Goal: Task Accomplishment & Management: Complete application form

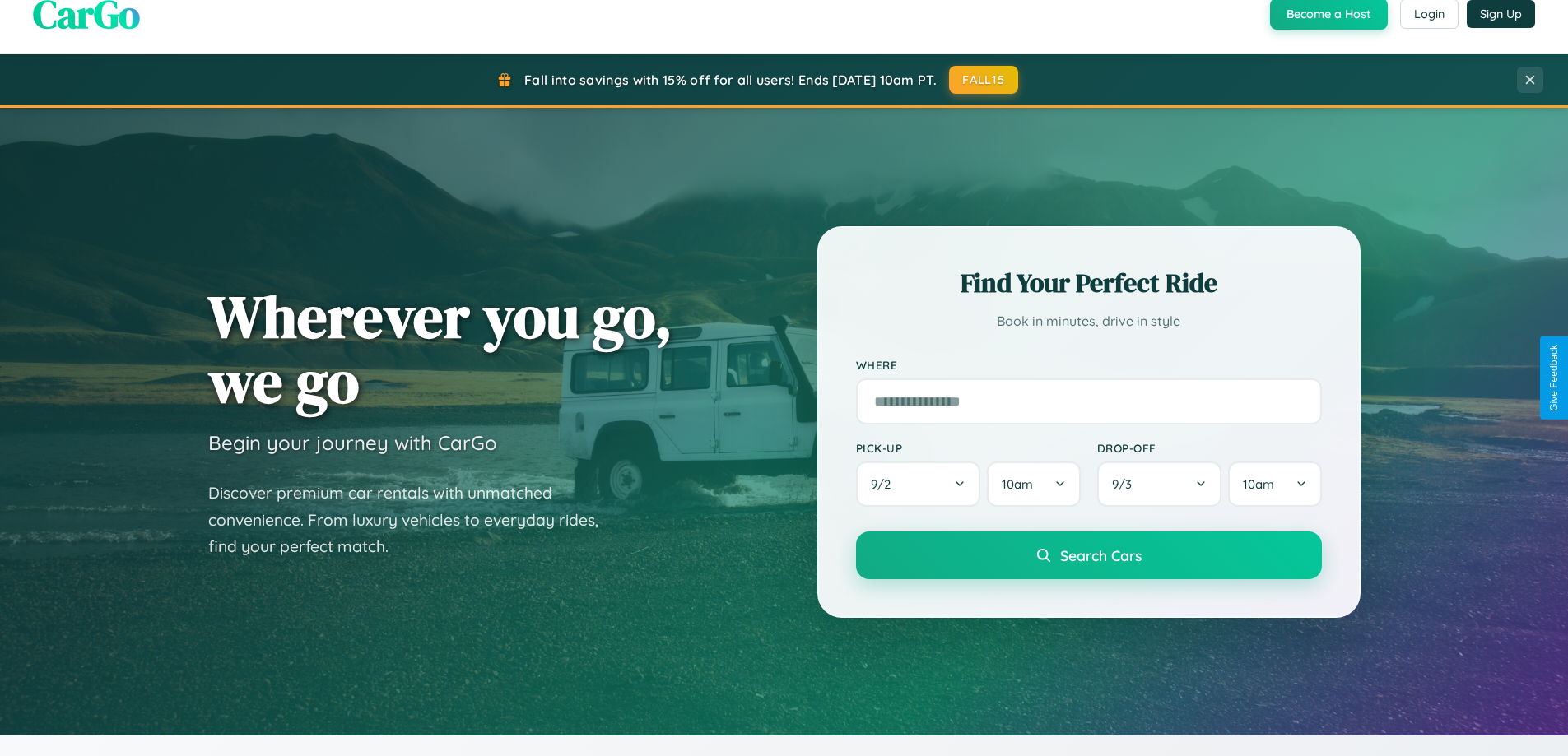
scroll to position [1449, 0]
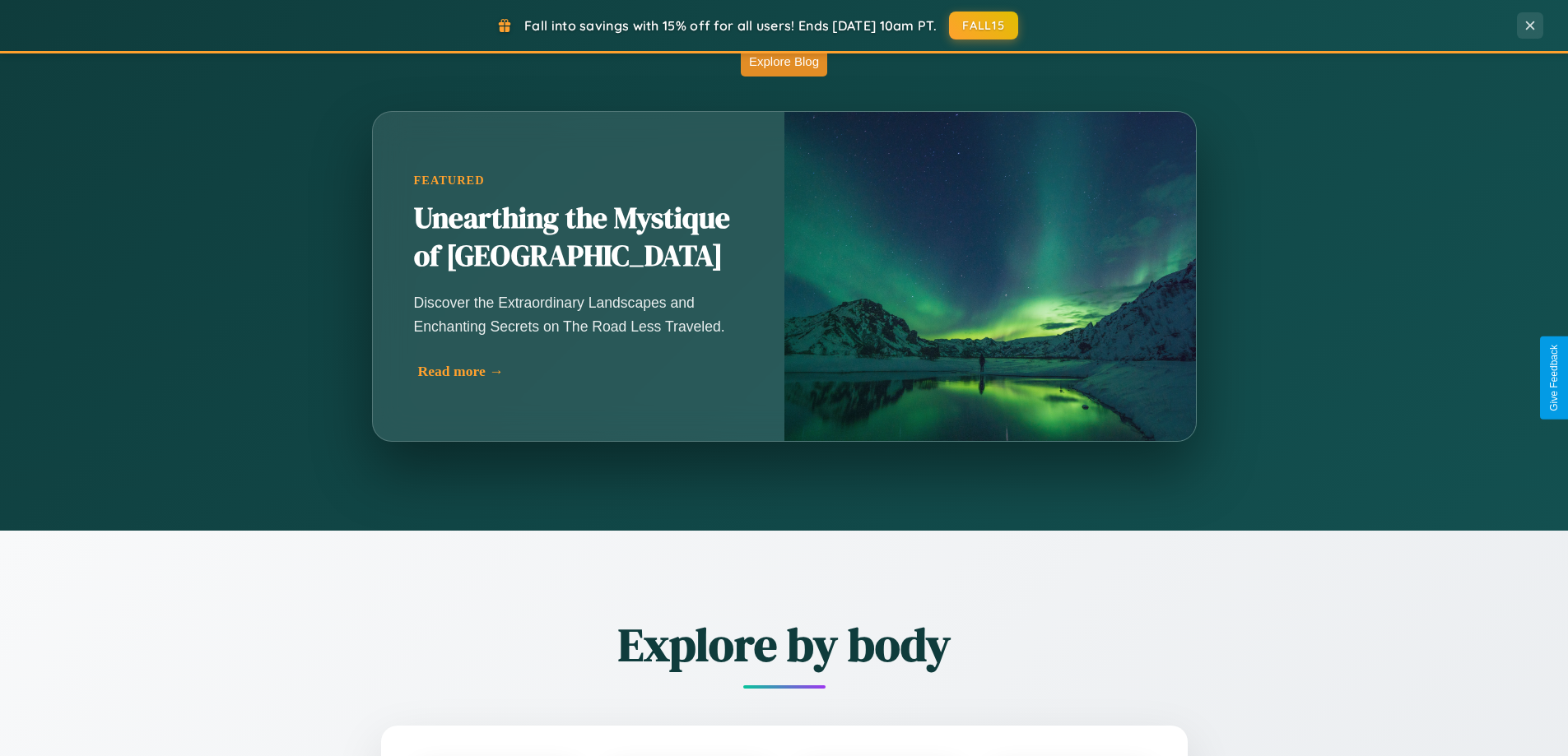
click at [580, 371] on div "Read more →" at bounding box center [583, 372] width 329 height 18
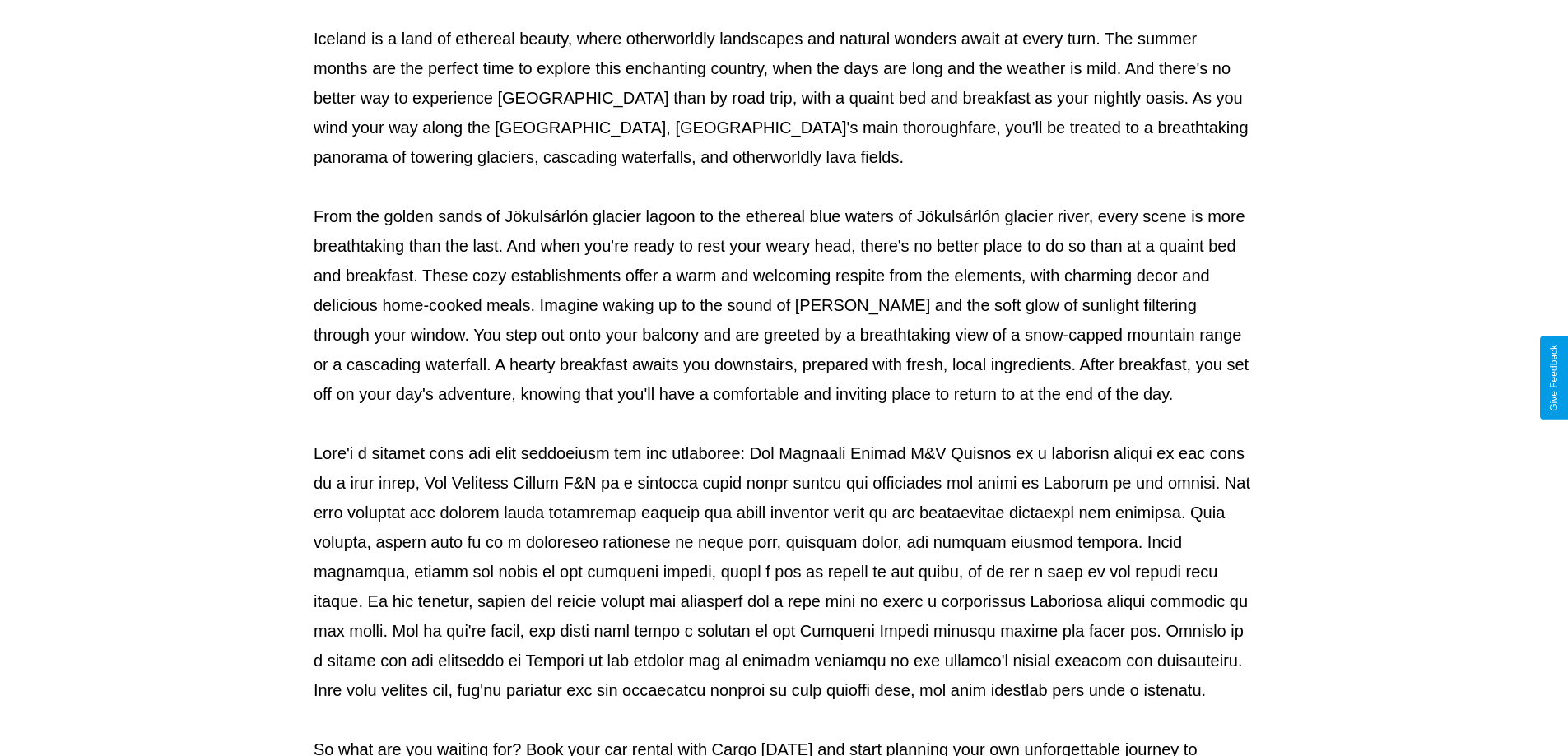
scroll to position [533, 0]
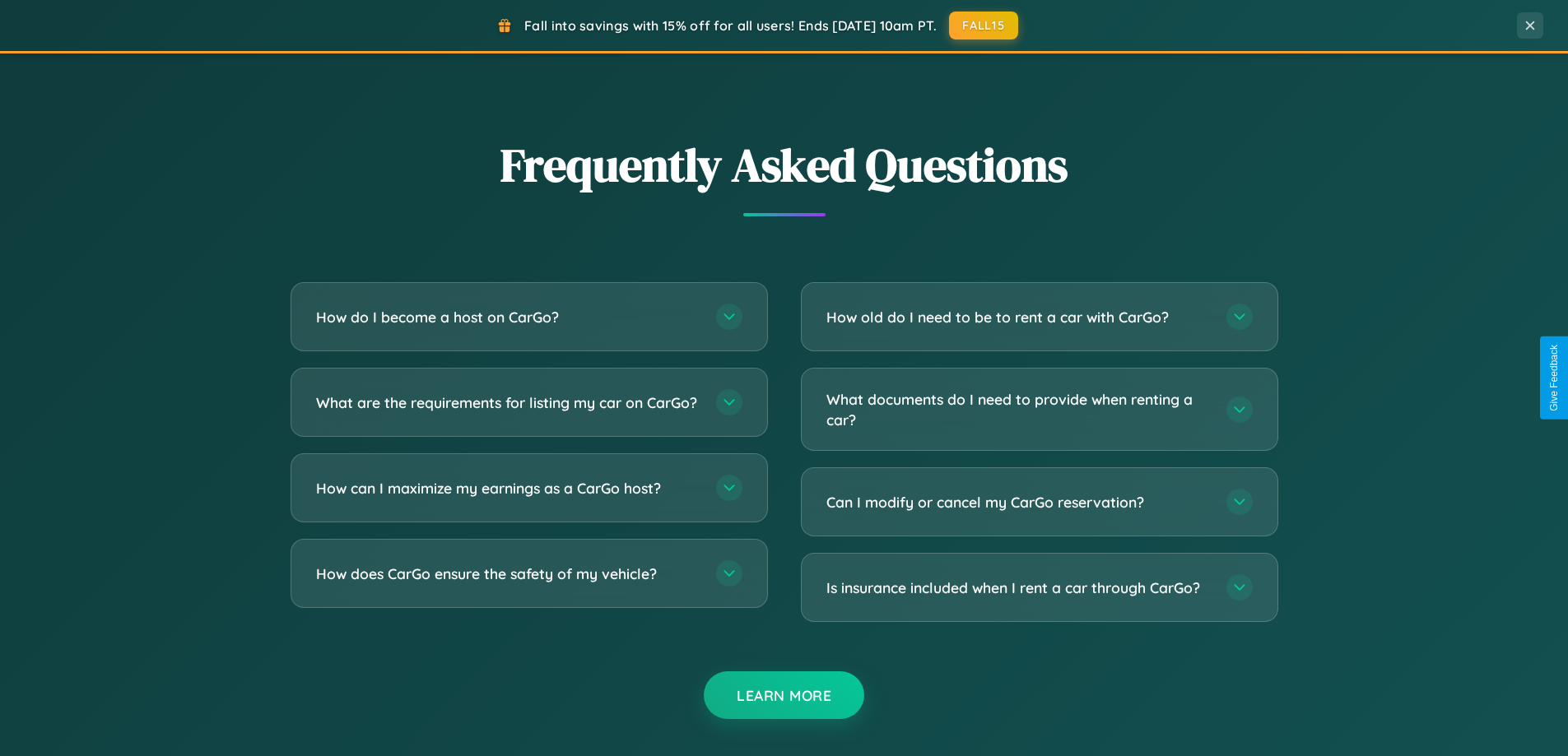
scroll to position [3167, 0]
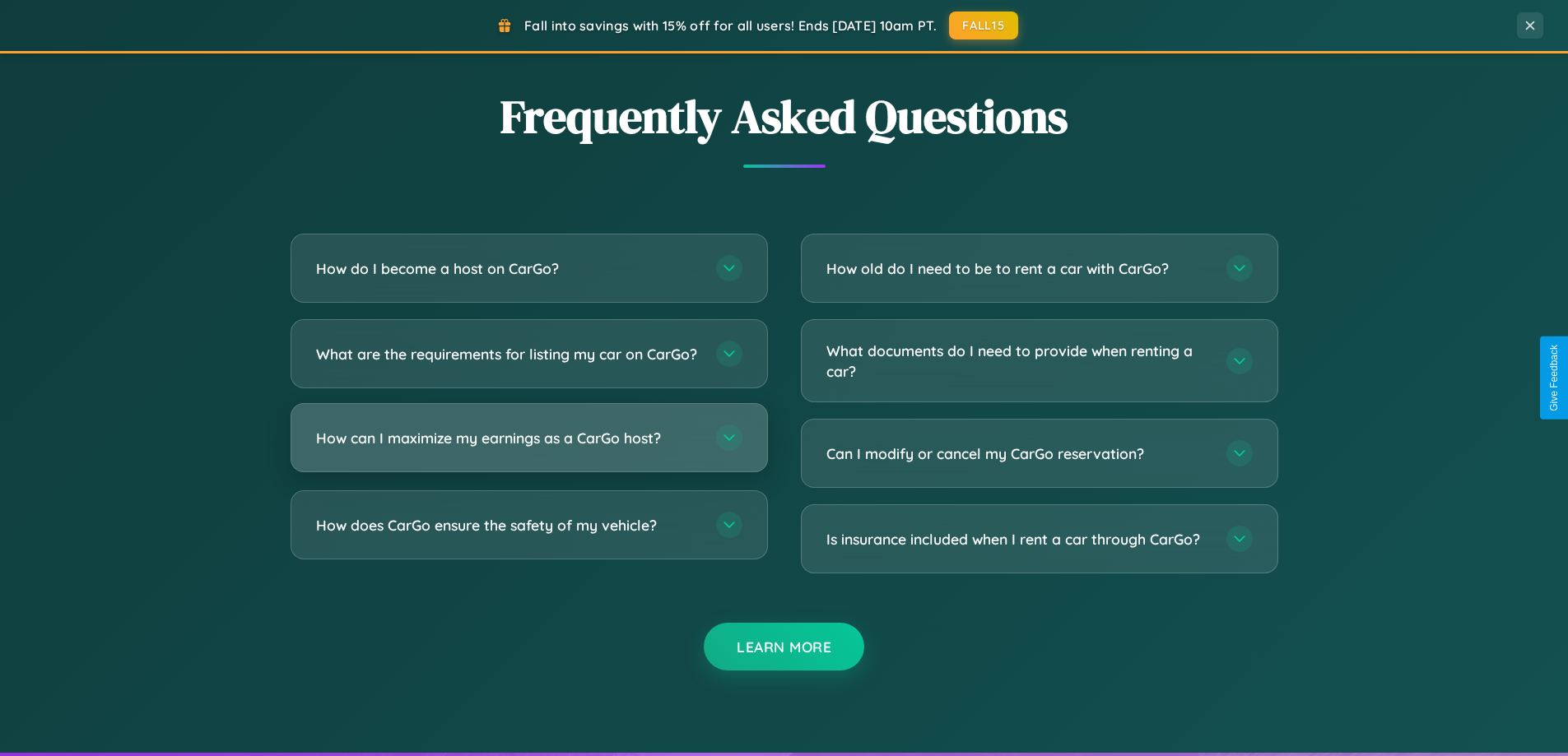
click at [528, 449] on h3 "How can I maximize my earnings as a CarGo host?" at bounding box center [508, 438] width 384 height 21
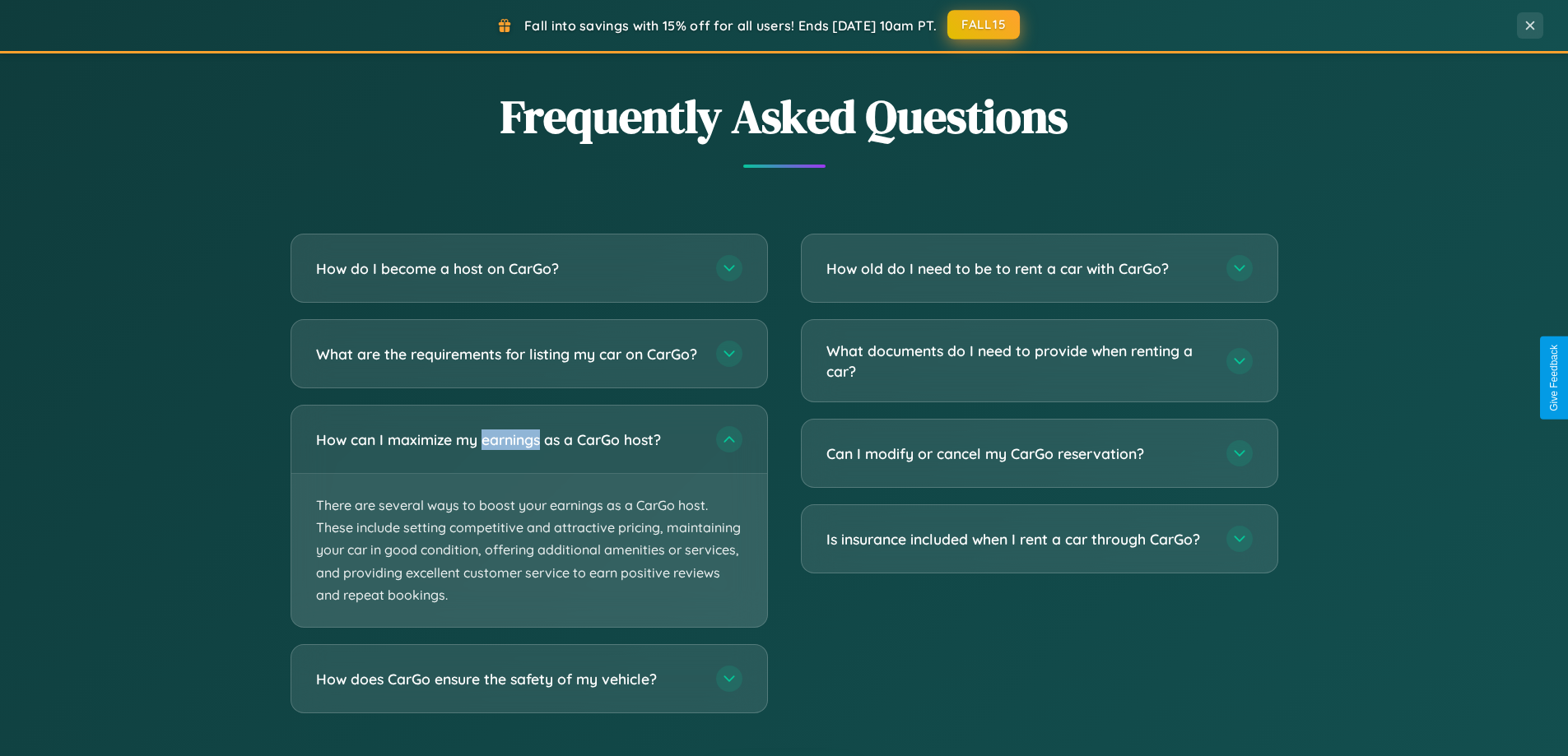
click at [984, 25] on button "FALL15" at bounding box center [983, 24] width 72 height 29
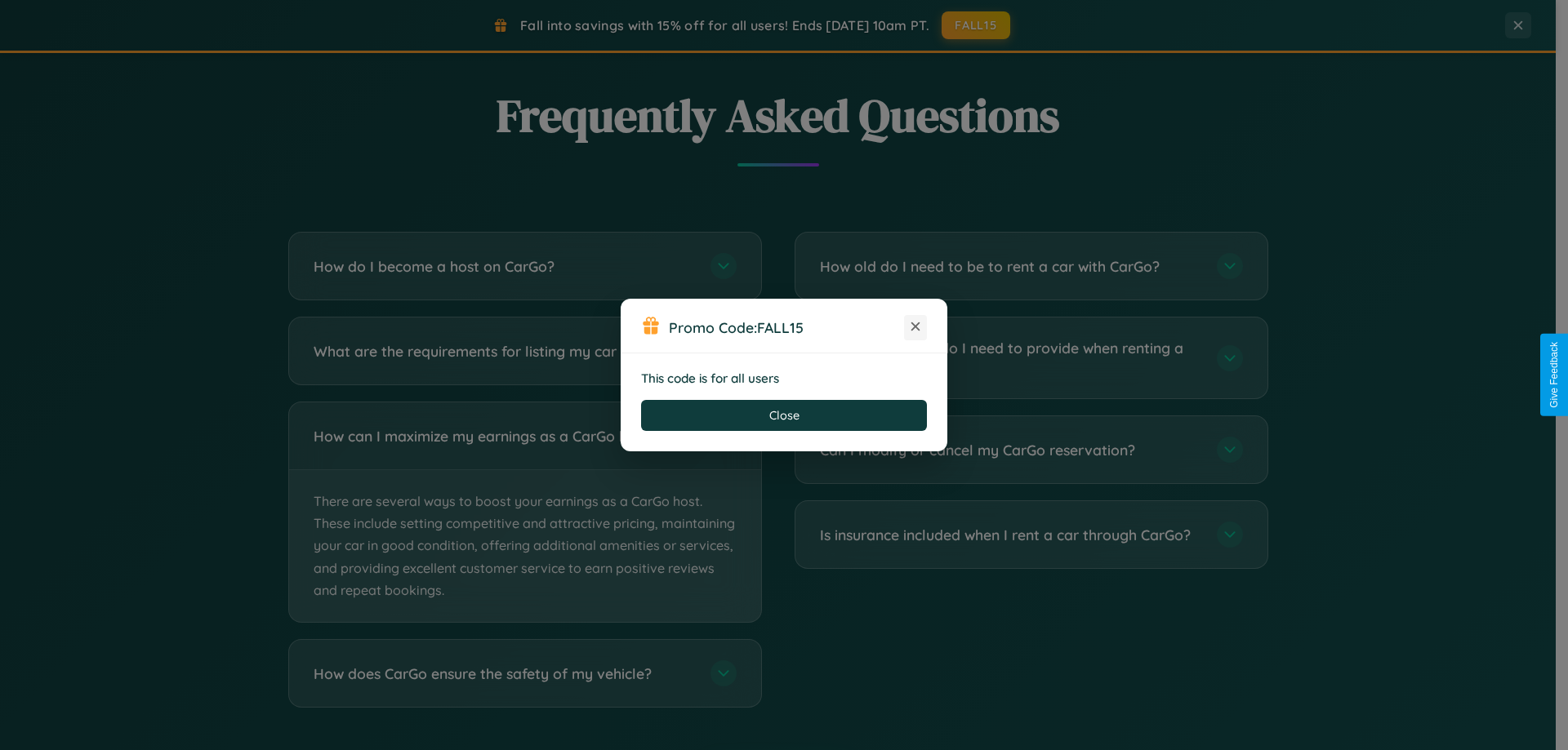
click at [916, 327] on icon at bounding box center [916, 326] width 17 height 17
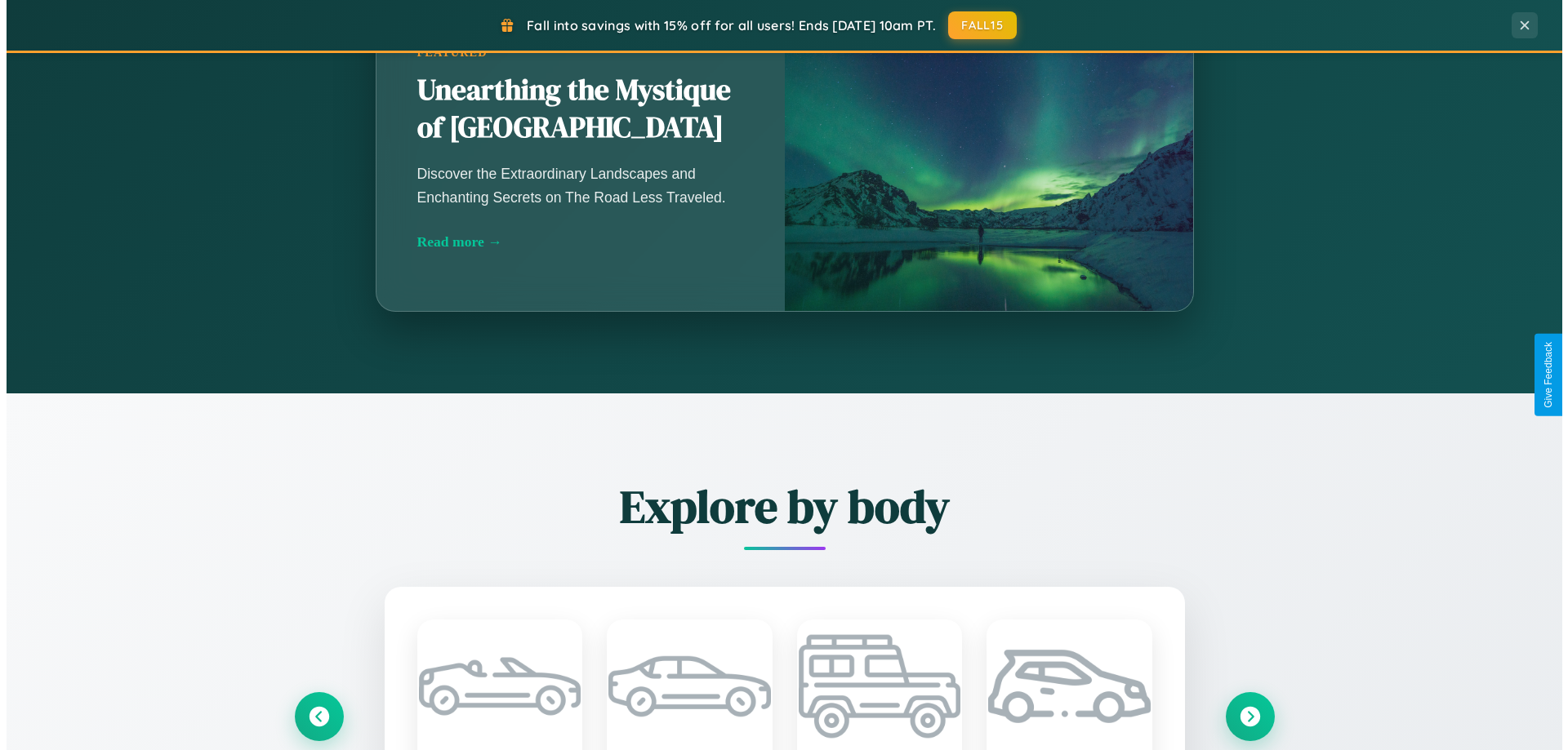
scroll to position [0, 0]
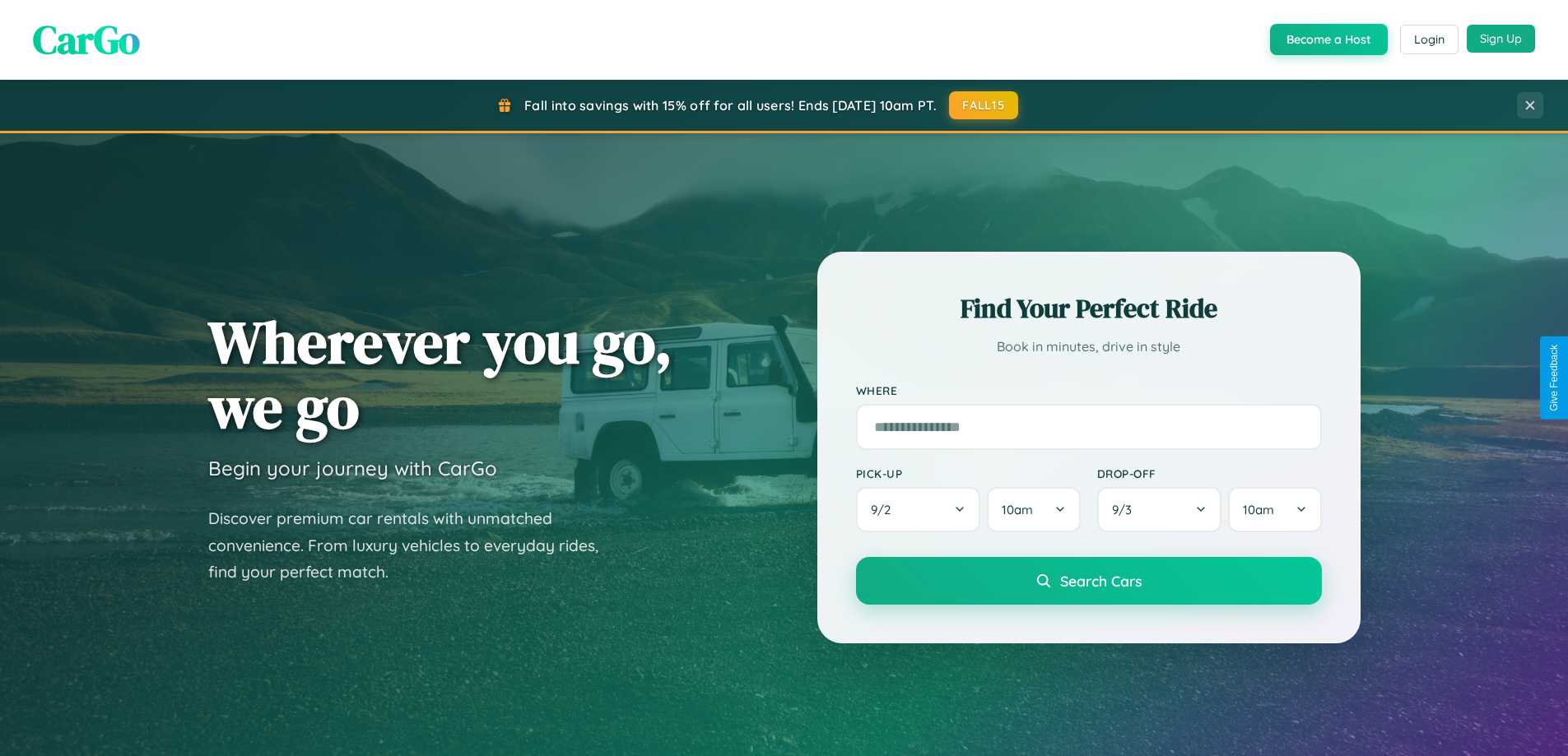
click at [1500, 38] on button "Sign Up" at bounding box center [1500, 38] width 69 height 28
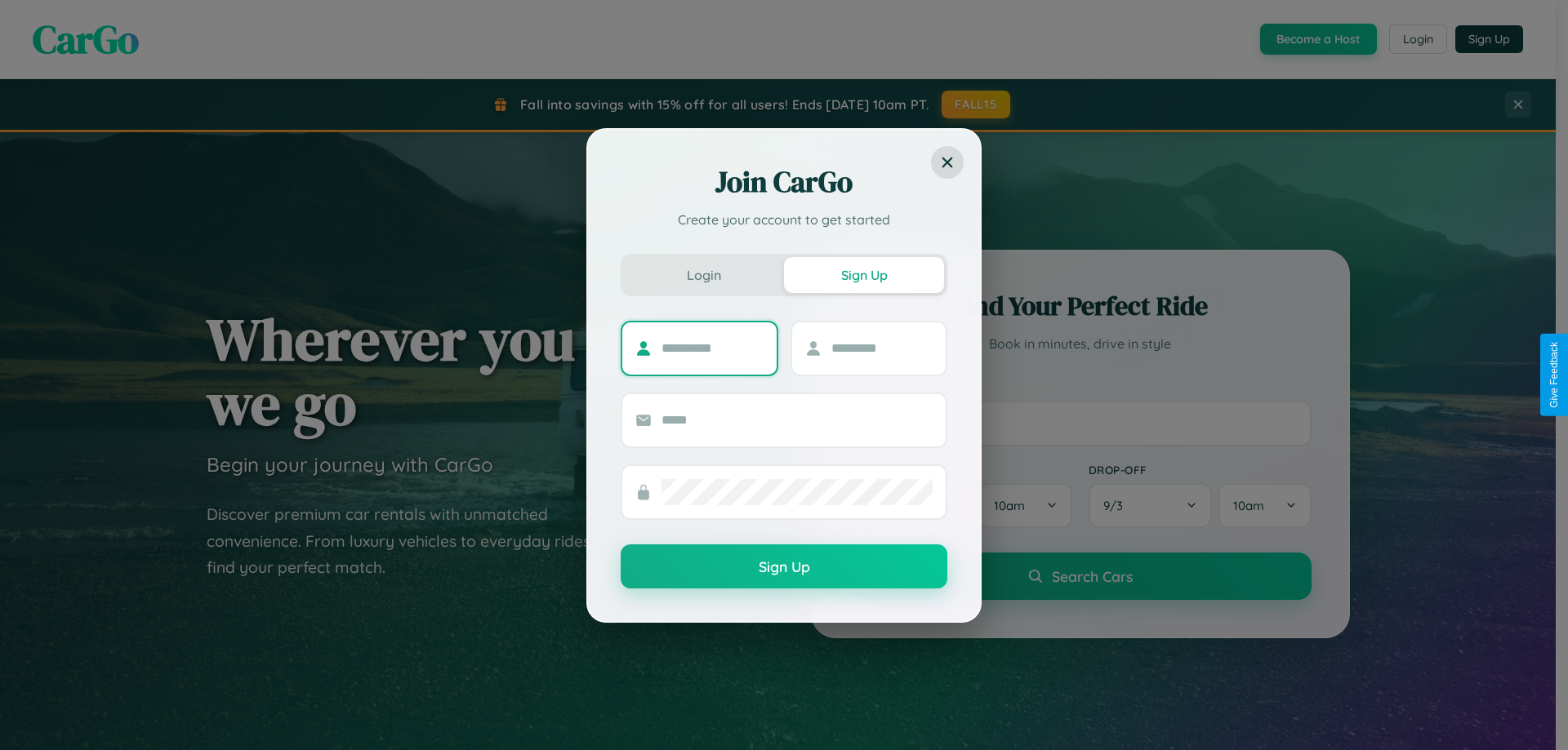
click at [713, 348] on input "text" at bounding box center [713, 348] width 102 height 26
type input "******"
click at [882, 348] on input "text" at bounding box center [882, 348] width 102 height 26
type input "****"
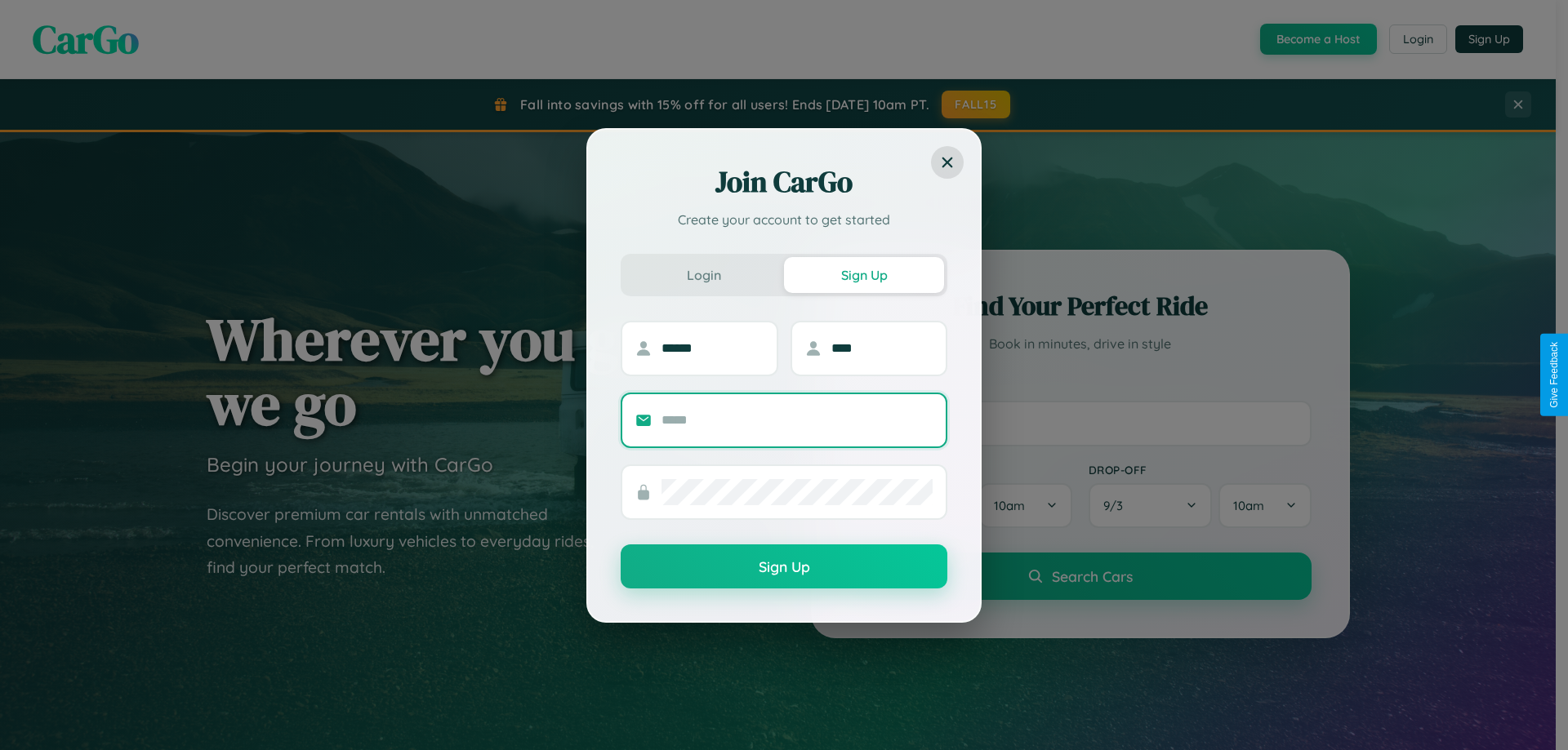
click at [797, 420] on input "text" at bounding box center [797, 420] width 271 height 26
type input "**********"
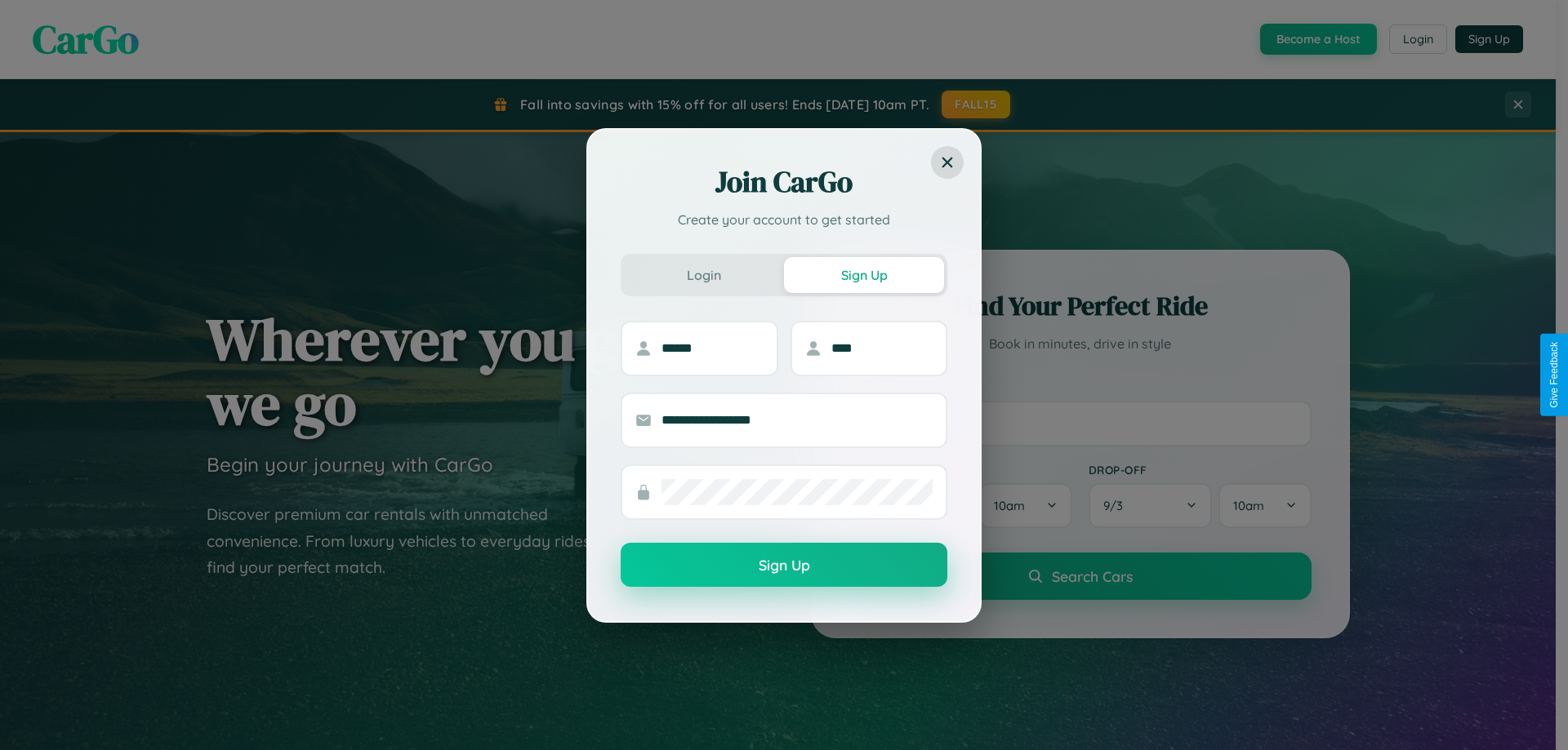
click at [784, 565] on button "Sign Up" at bounding box center [784, 564] width 327 height 44
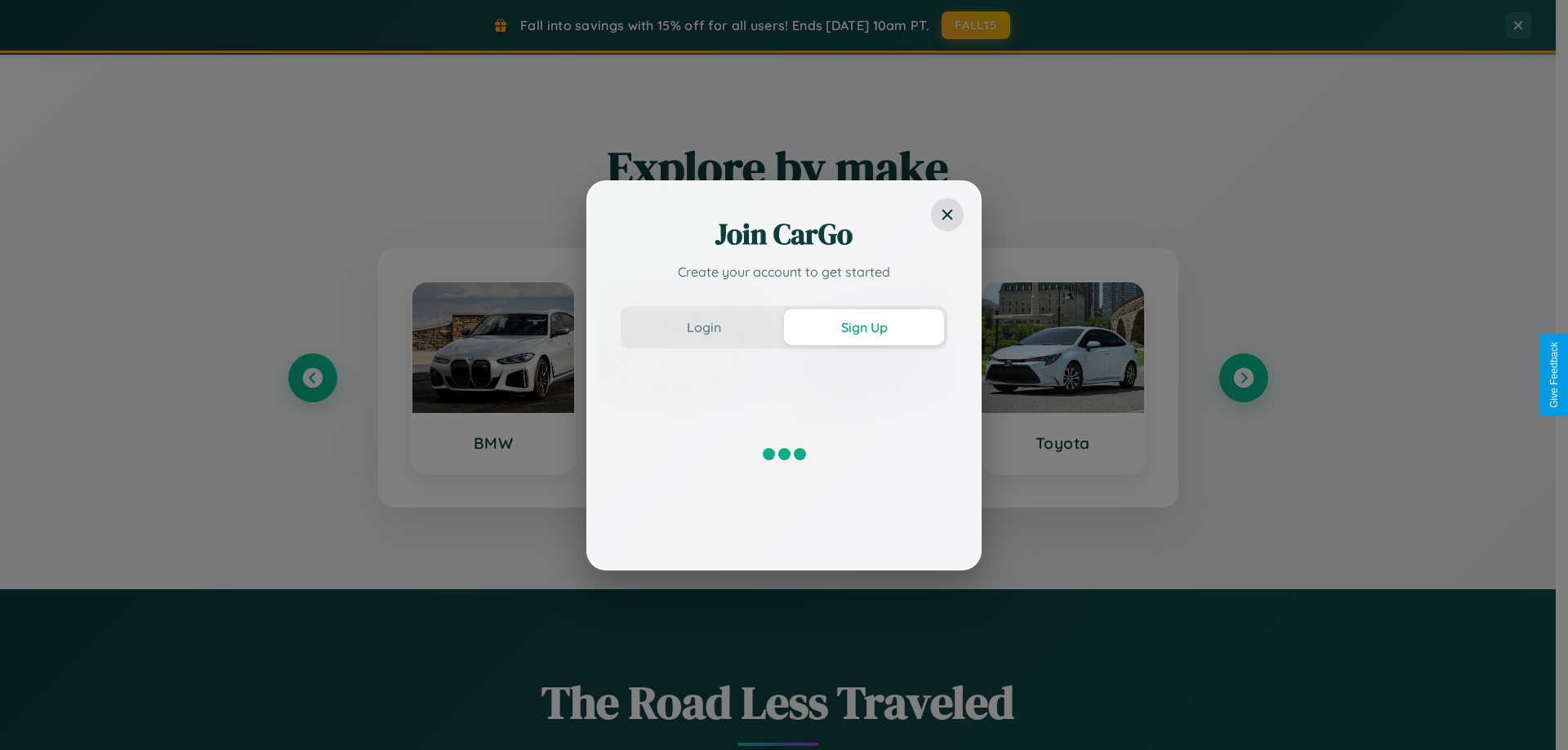
scroll to position [703, 0]
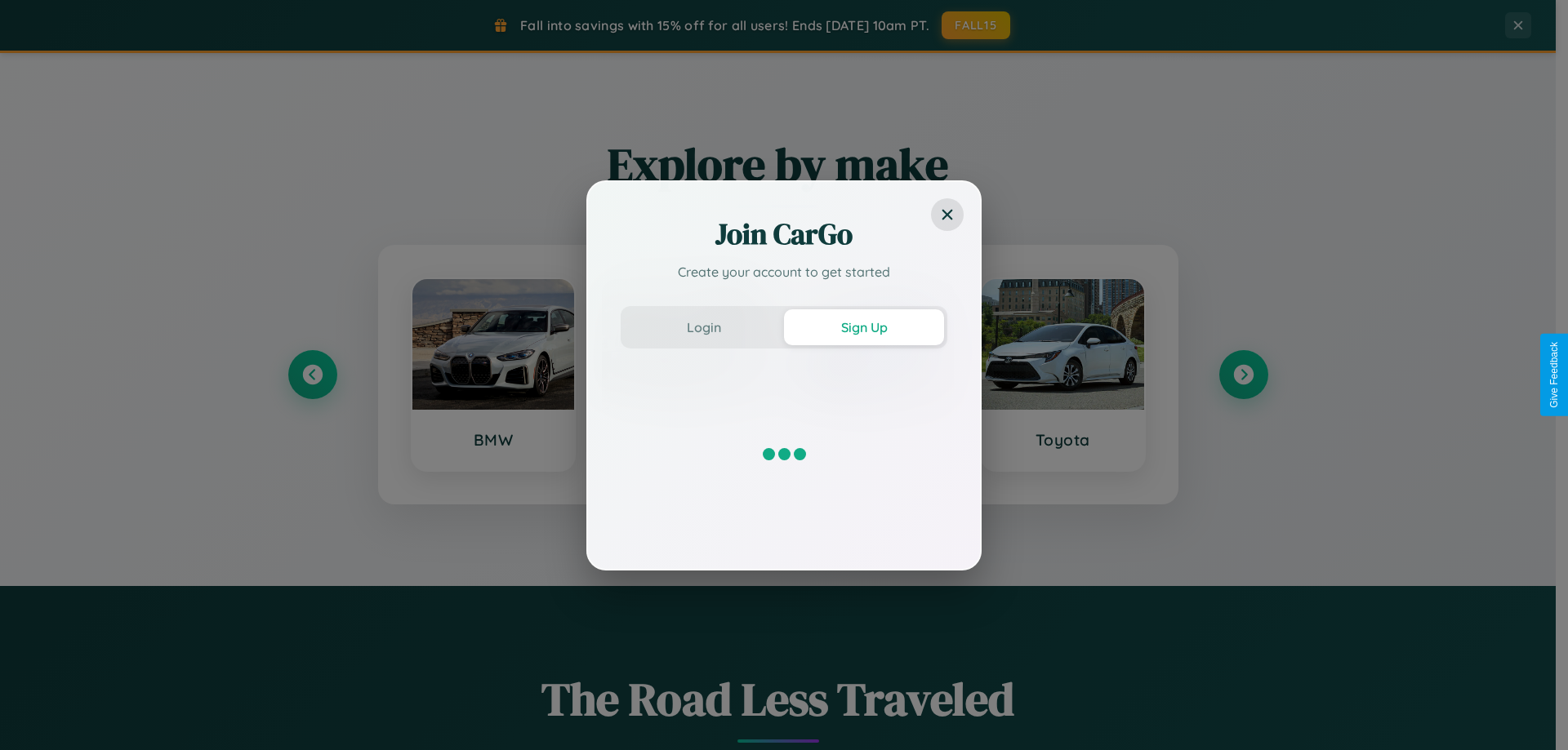
click at [312, 375] on div "Join CarGo Create your account to get started Login Sign Up" at bounding box center [784, 375] width 1568 height 750
click at [872, 375] on div at bounding box center [784, 455] width 327 height 163
